Goal: Task Accomplishment & Management: Manage account settings

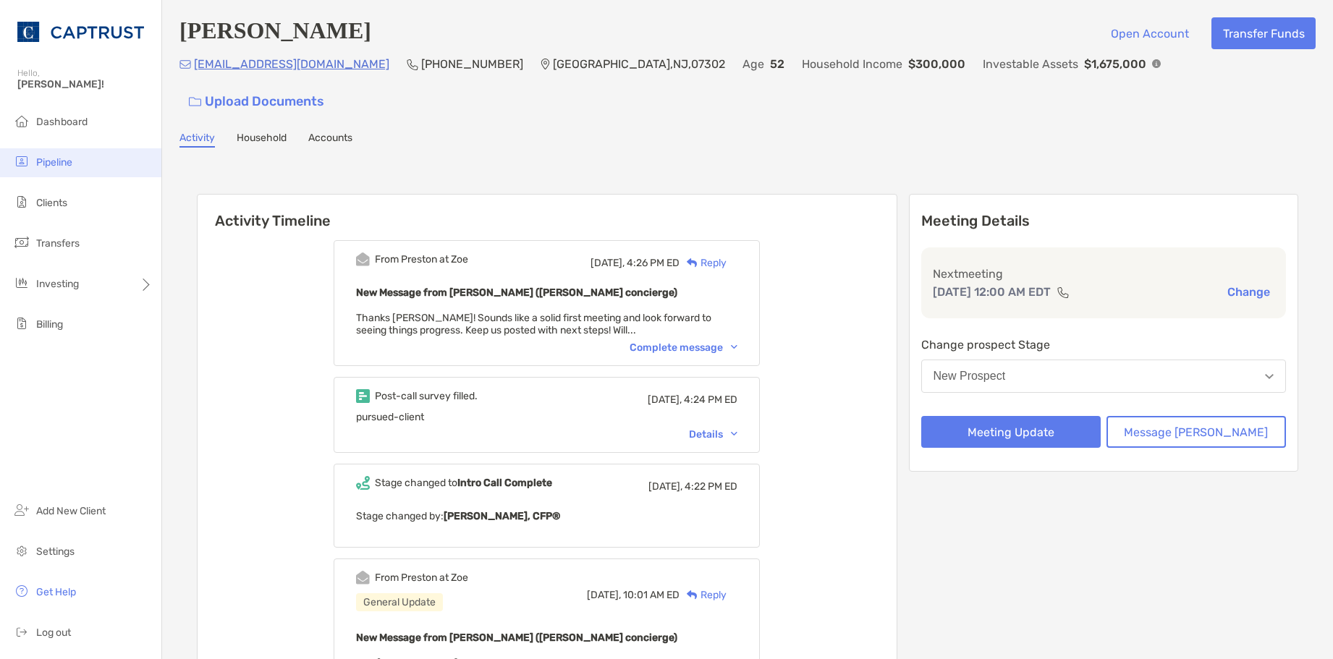
click at [51, 167] on span "Pipeline" at bounding box center [54, 162] width 36 height 12
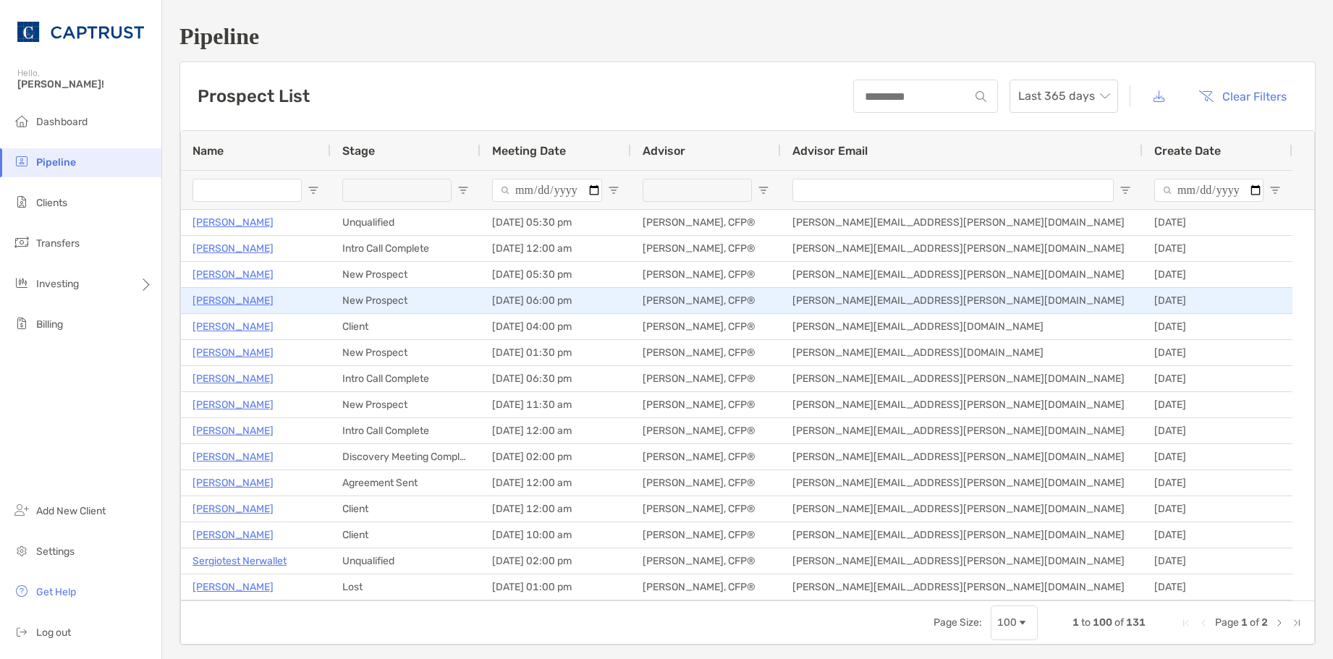
click at [237, 305] on p "[PERSON_NAME]" at bounding box center [233, 301] width 81 height 18
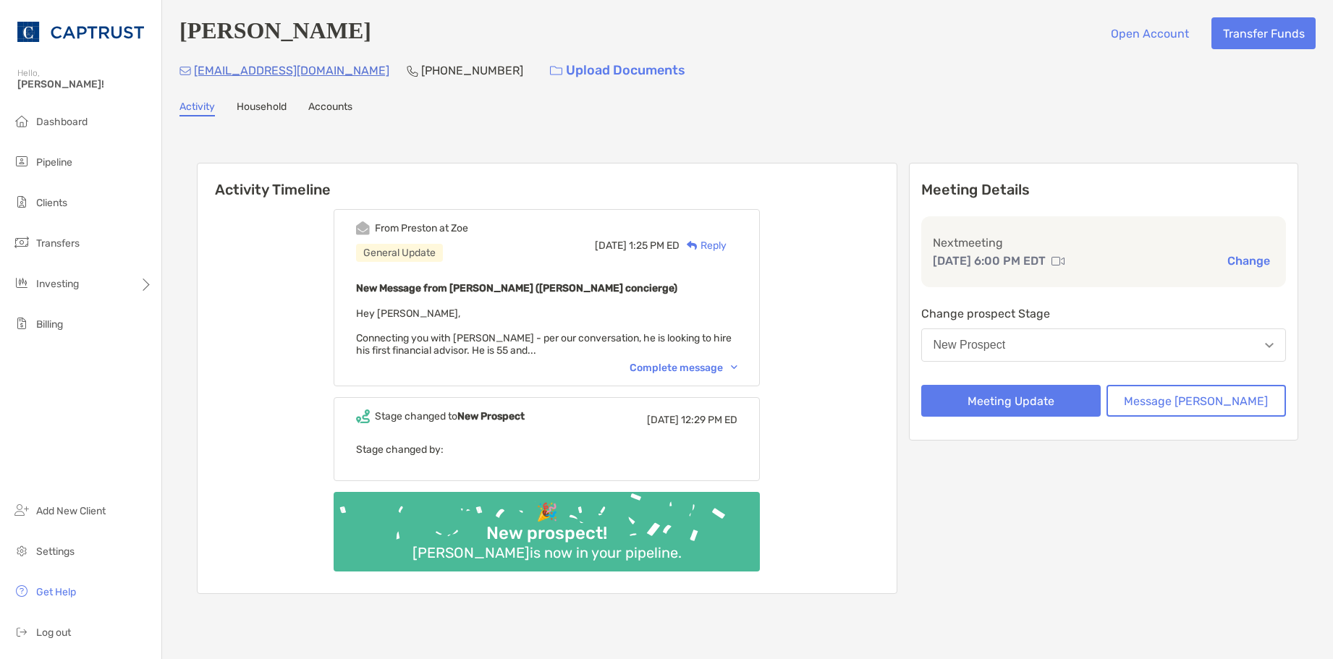
click at [724, 363] on div "Complete message" at bounding box center [684, 368] width 108 height 12
